Goal: Information Seeking & Learning: Learn about a topic

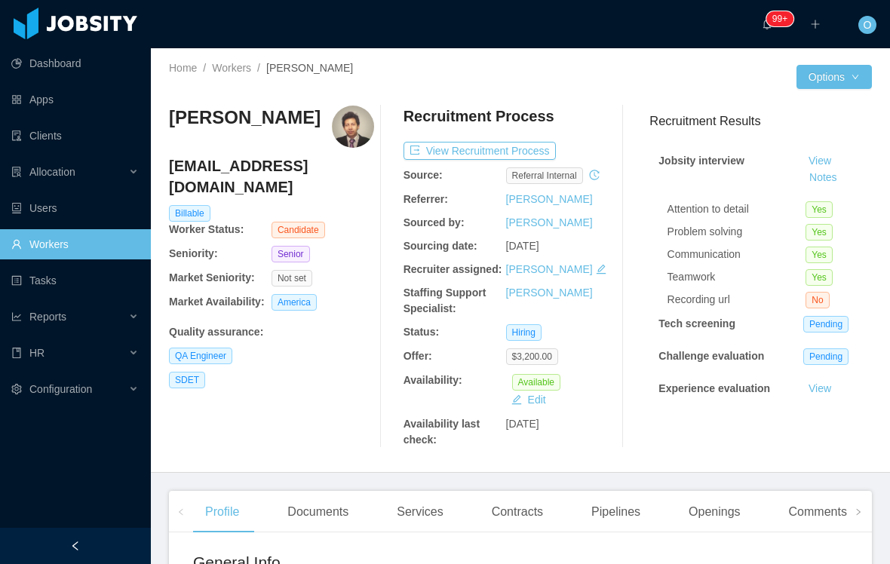
click at [237, 73] on link "Workers" at bounding box center [231, 68] width 39 height 12
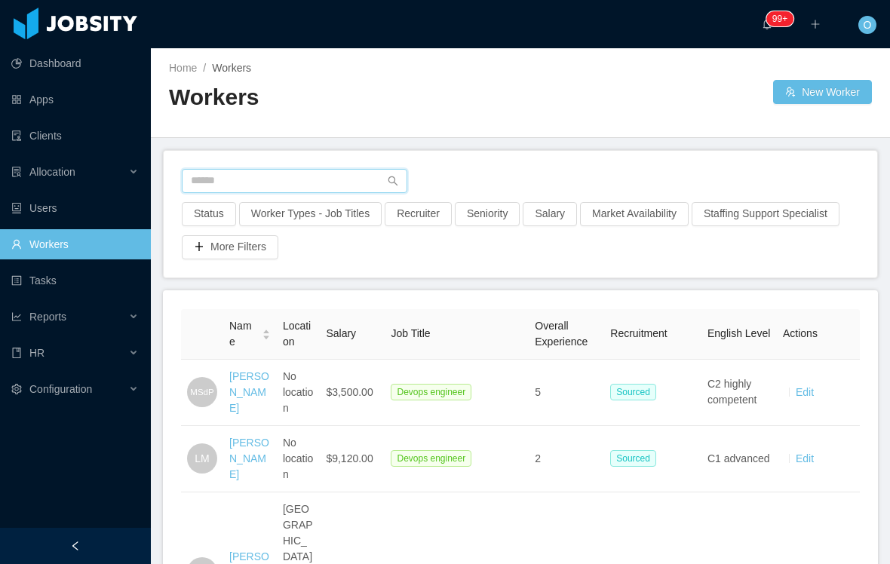
click at [304, 176] on input "text" at bounding box center [294, 181] width 225 height 24
click at [249, 181] on input "text" at bounding box center [294, 181] width 225 height 24
paste input "**********"
type input "**********"
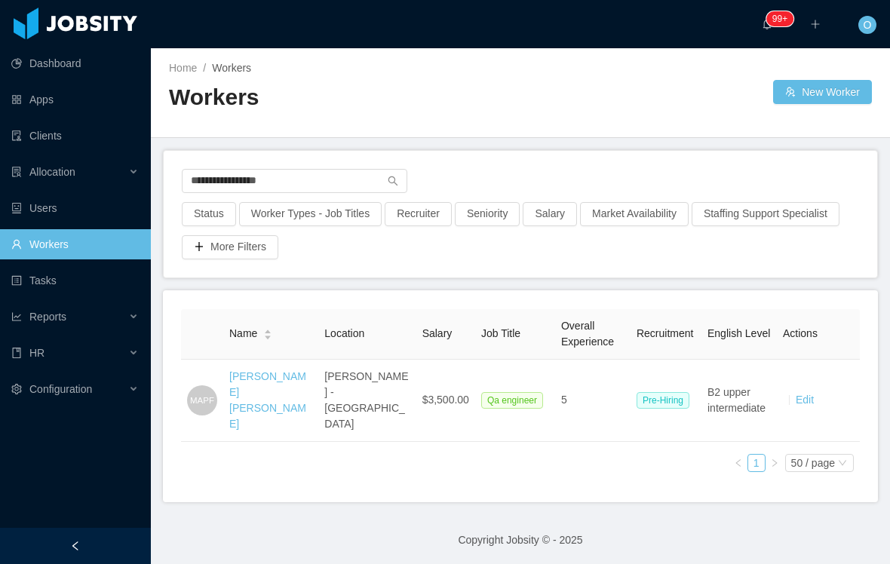
click at [247, 386] on link "[PERSON_NAME] [PERSON_NAME]" at bounding box center [267, 400] width 77 height 60
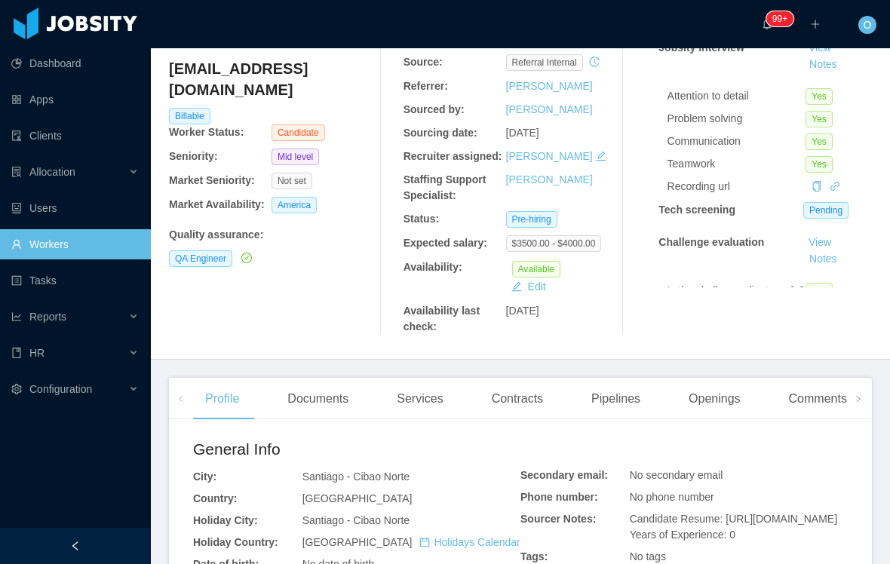
scroll to position [116, 0]
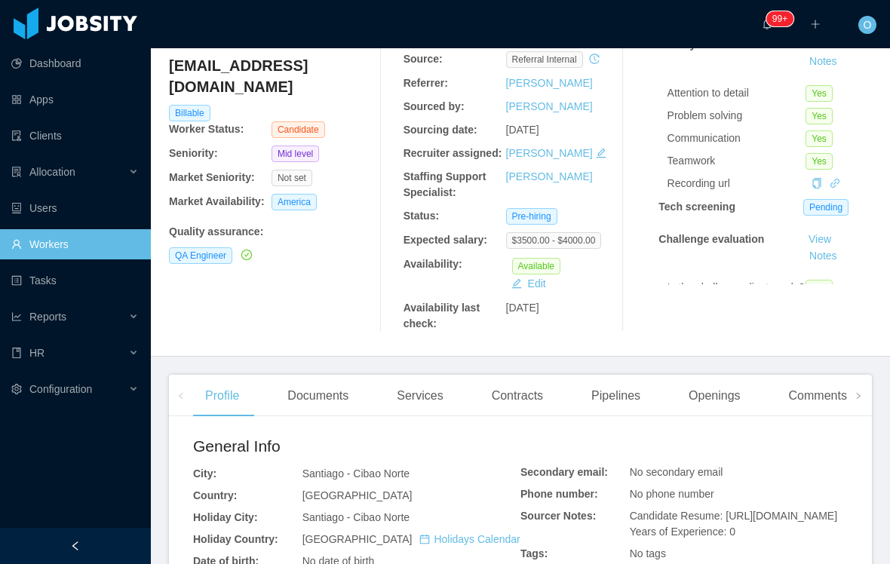
click at [734, 414] on div "Openings" at bounding box center [714, 396] width 76 height 42
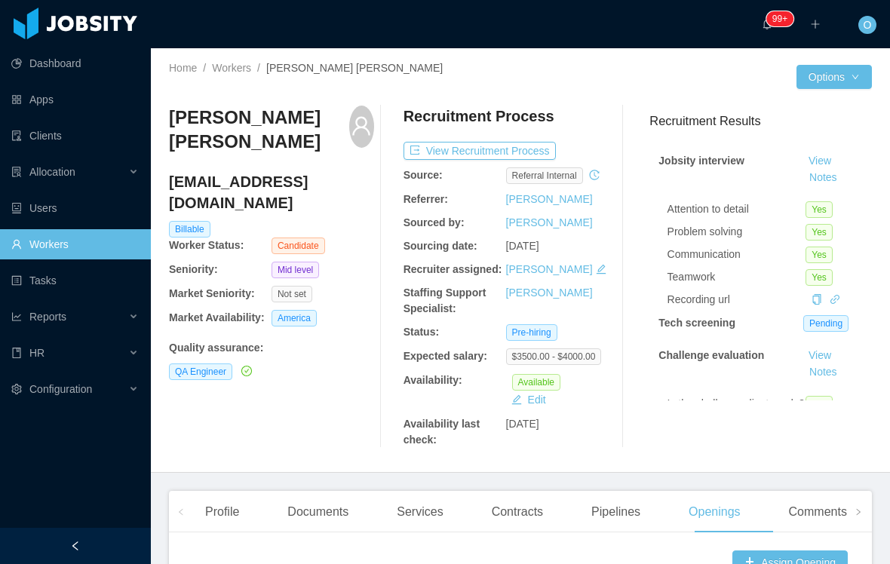
click at [843, 169] on button "Notes" at bounding box center [823, 178] width 40 height 18
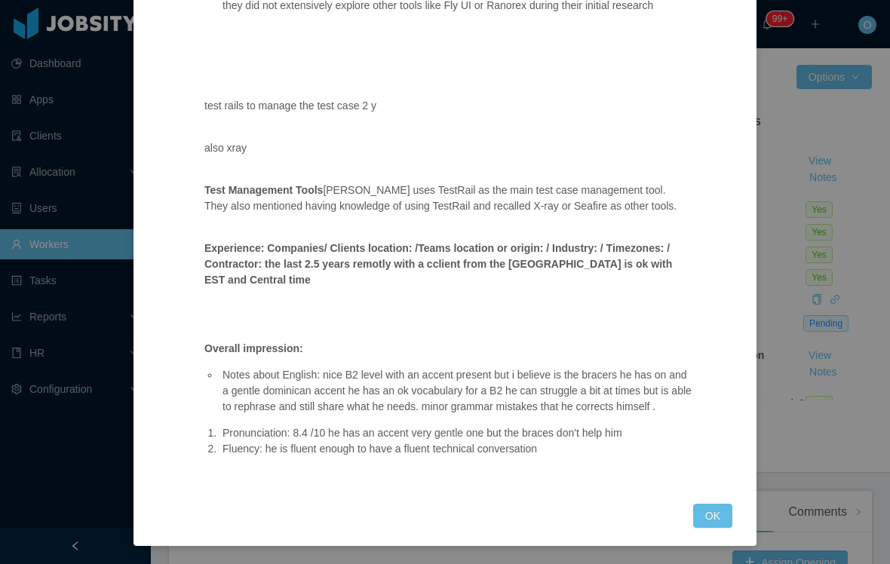
scroll to position [612, 0]
click at [703, 521] on button "OK" at bounding box center [712, 516] width 39 height 24
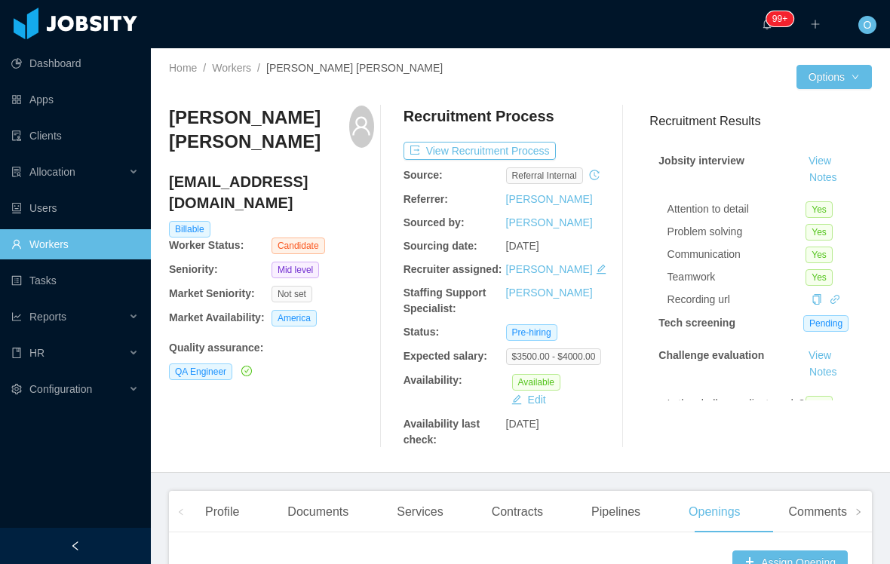
scroll to position [537, 0]
click at [843, 169] on button "Notes" at bounding box center [823, 178] width 40 height 18
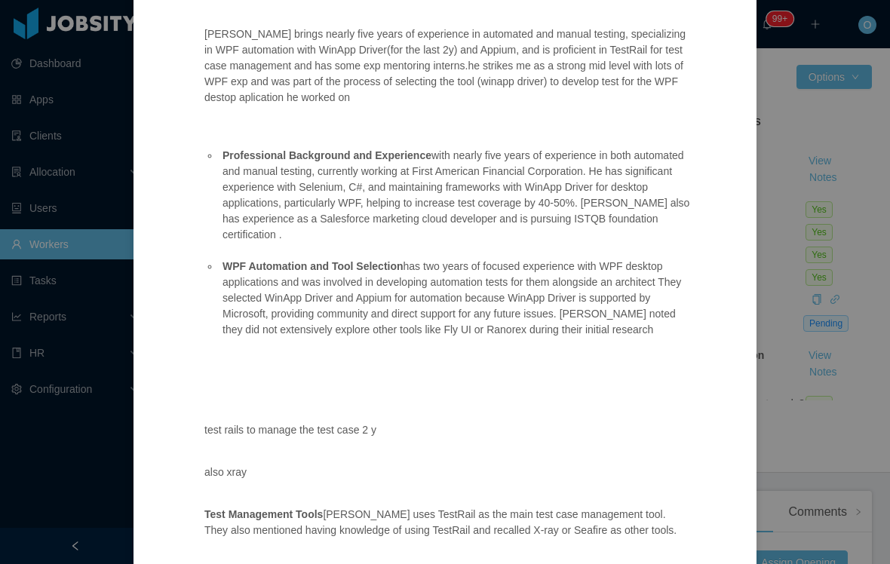
scroll to position [239, 0]
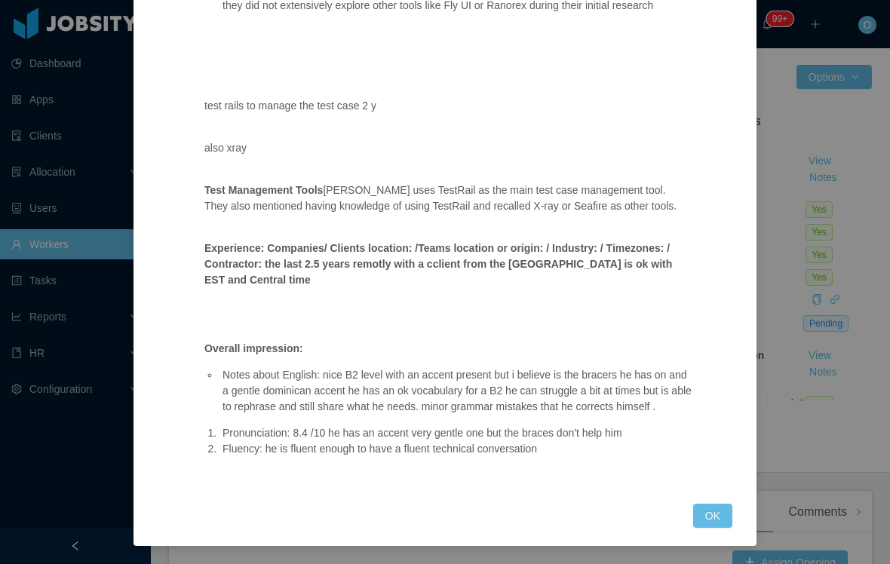
click at [713, 517] on button "OK" at bounding box center [712, 516] width 39 height 24
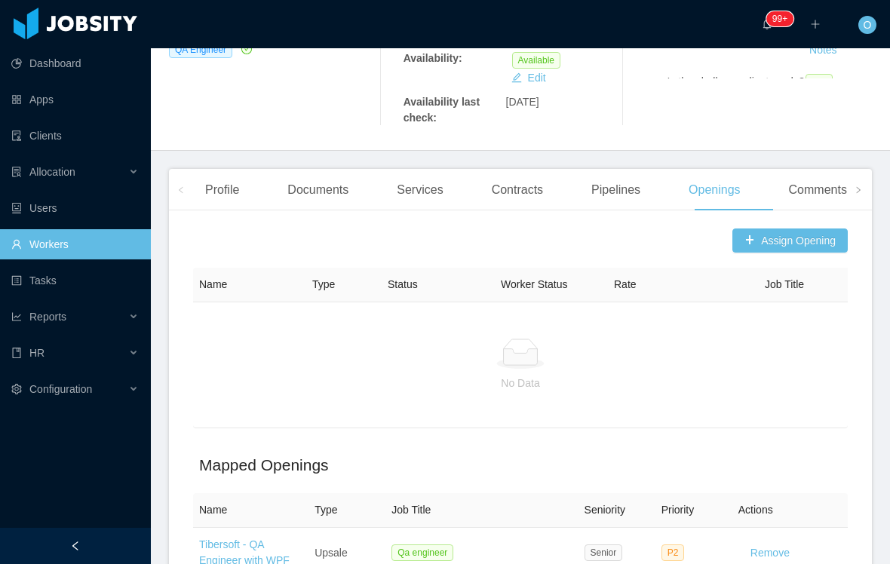
scroll to position [325, 0]
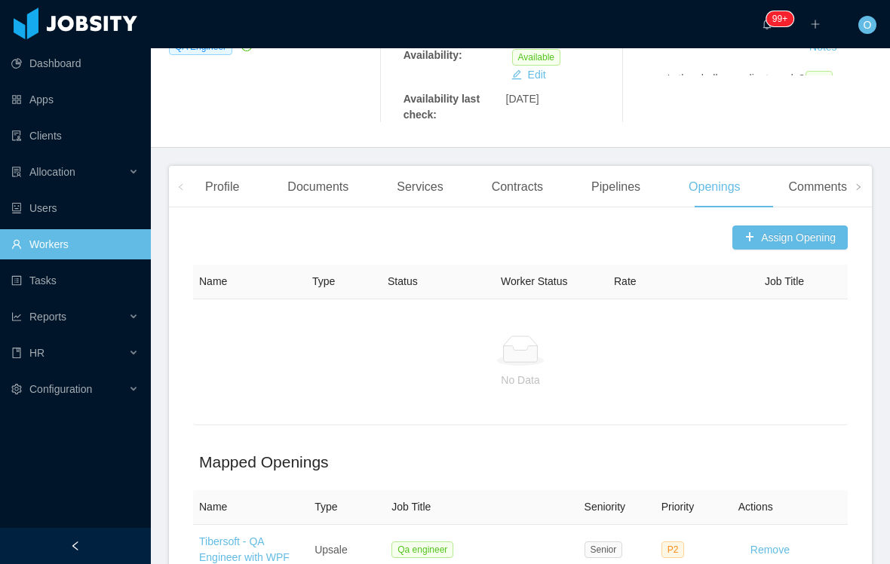
click at [182, 196] on span at bounding box center [180, 187] width 9 height 18
click at [228, 196] on div "Profile" at bounding box center [222, 187] width 58 height 42
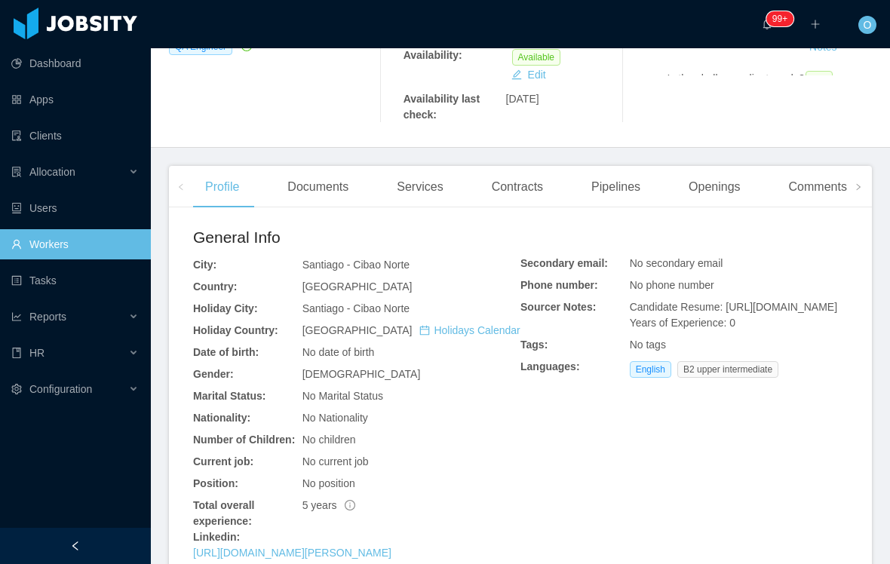
scroll to position [415, 0]
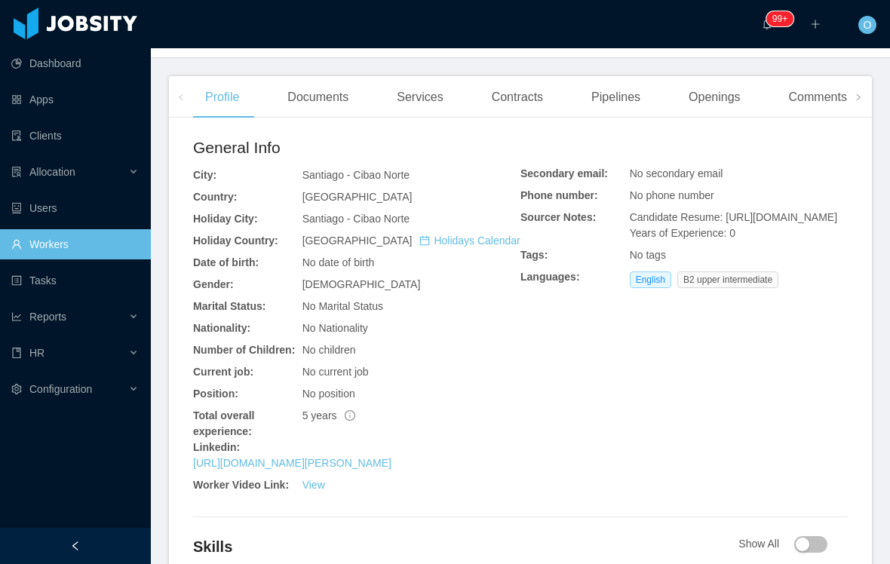
click at [391, 469] on link "[URL][DOMAIN_NAME][PERSON_NAME]" at bounding box center [292, 463] width 198 height 12
